Goal: Navigation & Orientation: Find specific page/section

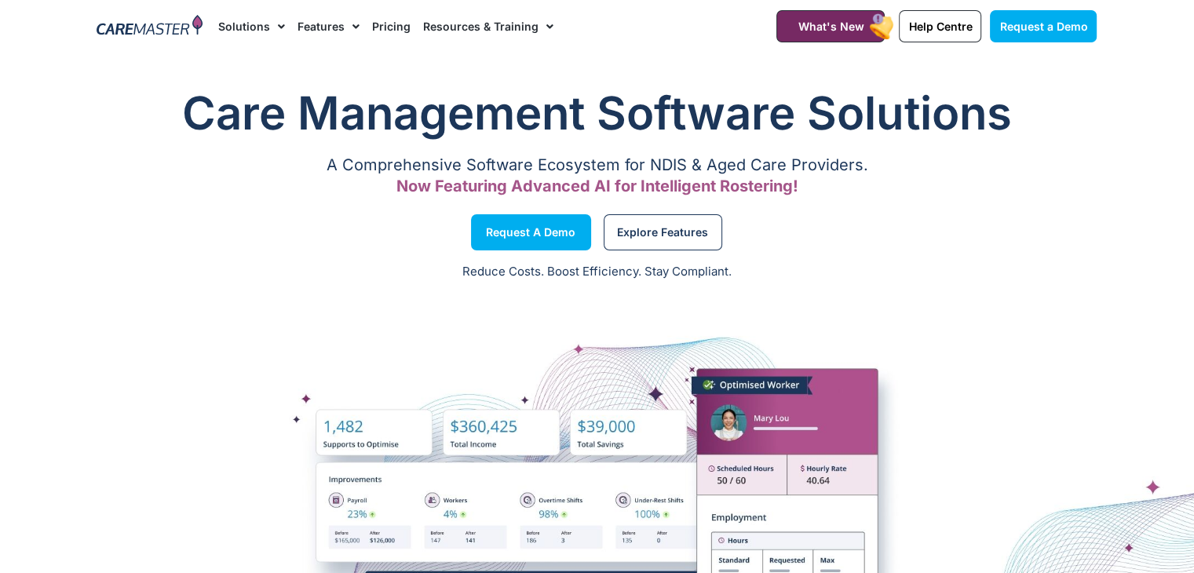
click at [175, 24] on img at bounding box center [150, 27] width 106 height 24
